Goal: Navigation & Orientation: Find specific page/section

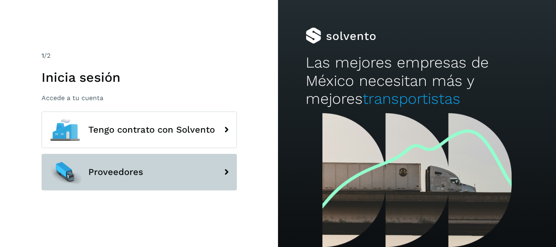
click at [135, 171] on span "Proveedores" at bounding box center [115, 172] width 55 height 10
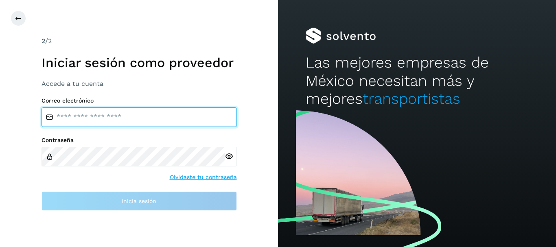
click at [132, 119] on input "email" at bounding box center [139, 118] width 195 height 20
type input "**********"
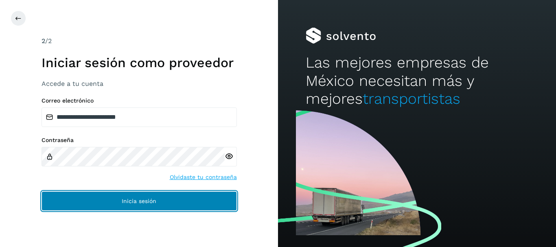
click at [126, 208] on button "Inicia sesión" at bounding box center [139, 201] width 195 height 20
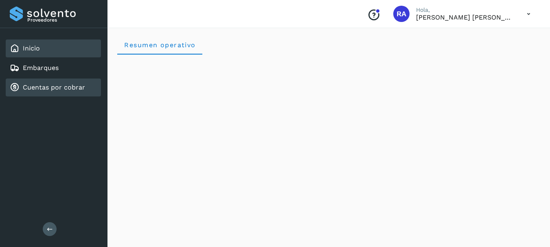
click at [50, 86] on link "Cuentas por cobrar" at bounding box center [54, 87] width 62 height 8
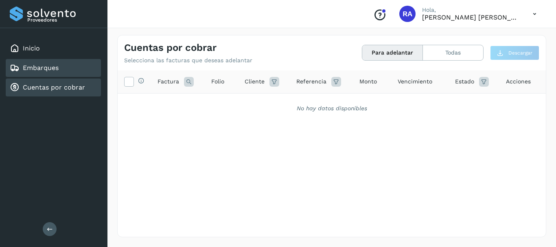
click at [50, 71] on link "Embarques" at bounding box center [41, 68] width 36 height 8
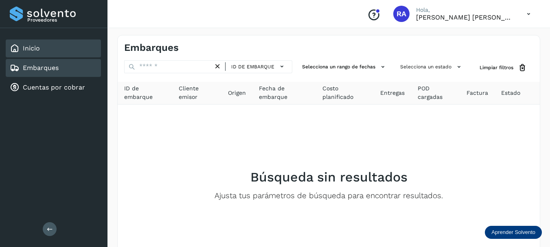
click at [45, 46] on div "Inicio" at bounding box center [53, 49] width 95 height 18
